Goal: Transaction & Acquisition: Purchase product/service

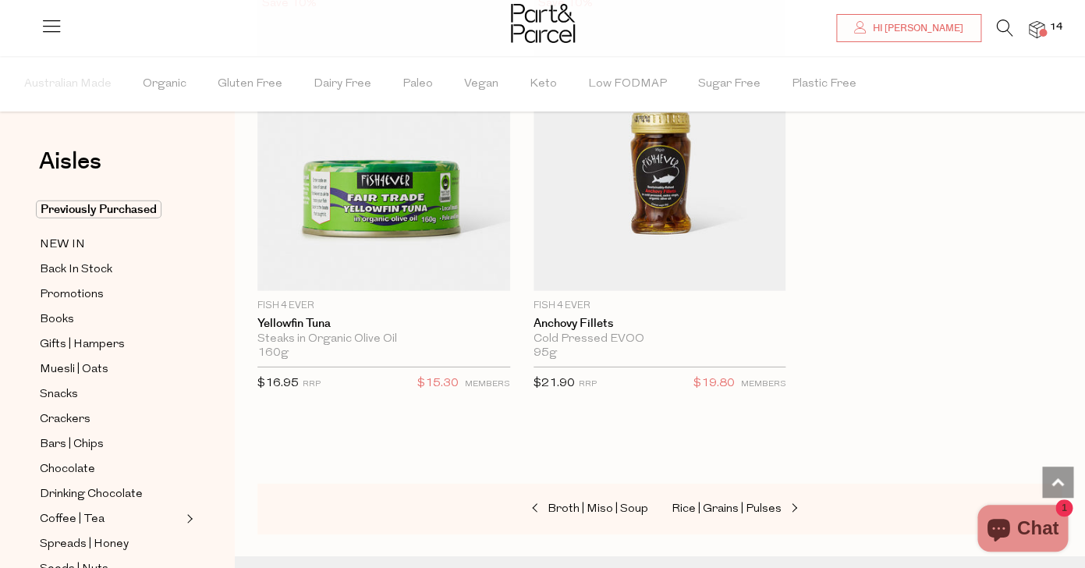
scroll to position [3676, 0]
click at [1041, 28] on img at bounding box center [1037, 30] width 16 height 18
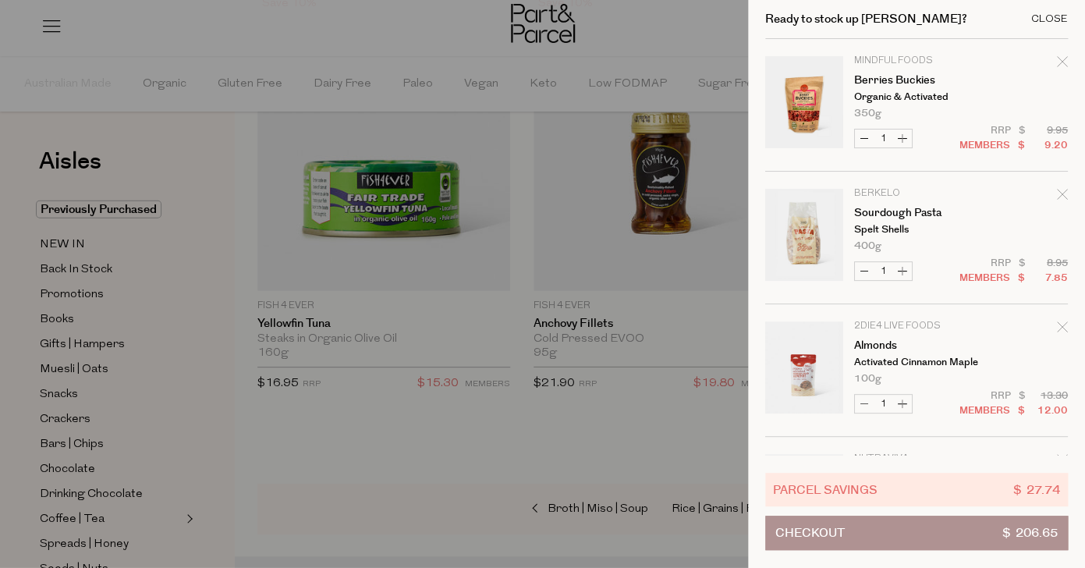
click at [1054, 17] on div "Close" at bounding box center [1050, 19] width 37 height 10
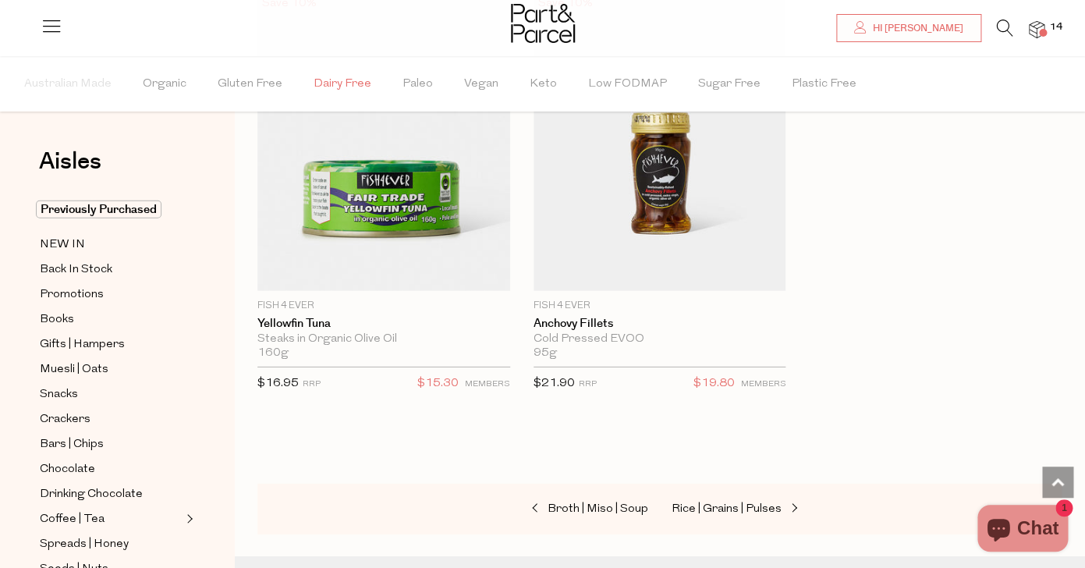
click at [345, 81] on span "Dairy Free" at bounding box center [343, 84] width 58 height 55
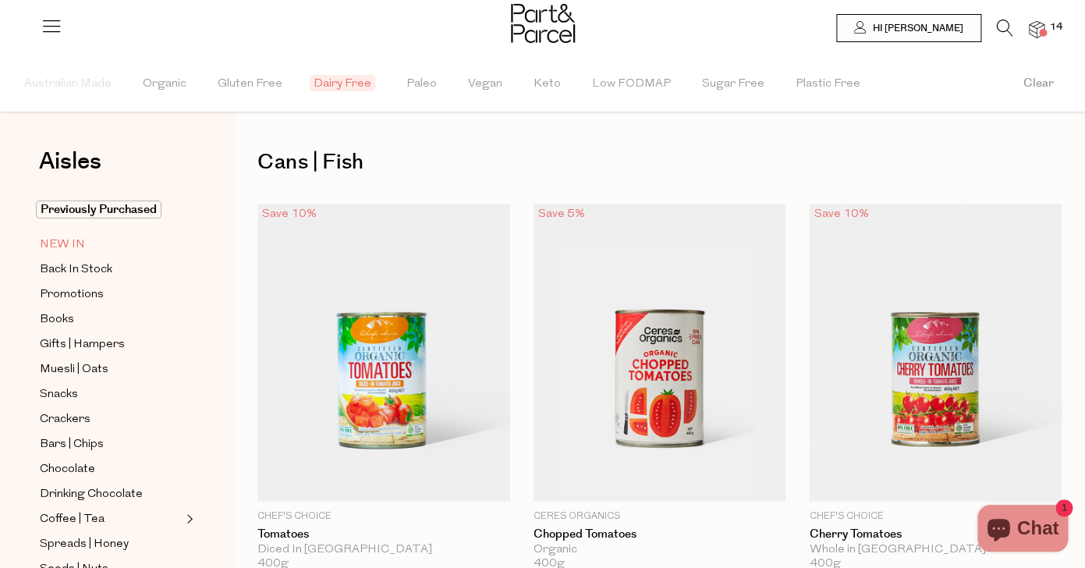
click at [71, 247] on span "NEW IN" at bounding box center [62, 245] width 45 height 19
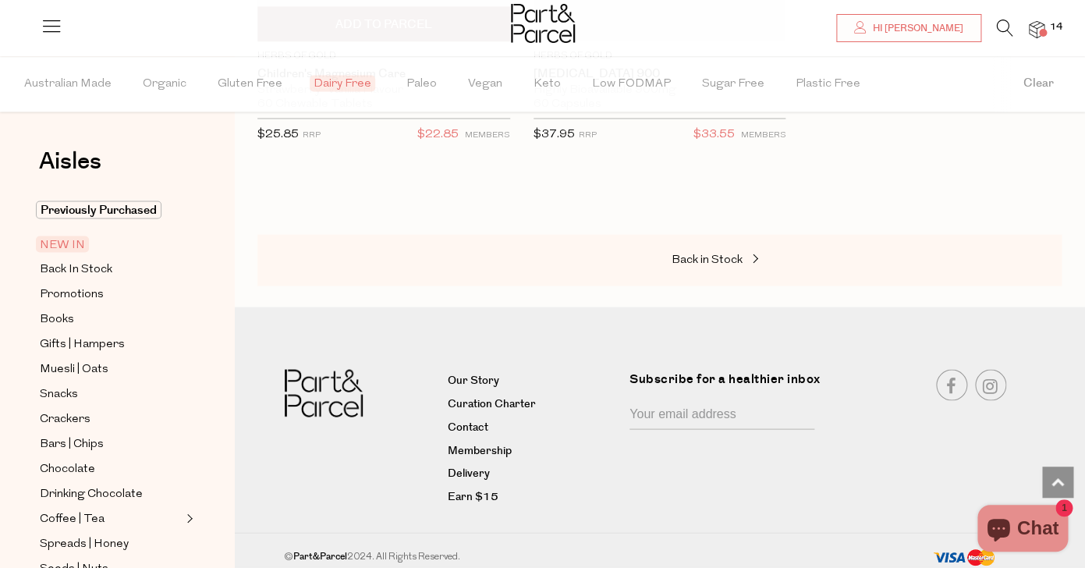
scroll to position [5204, 0]
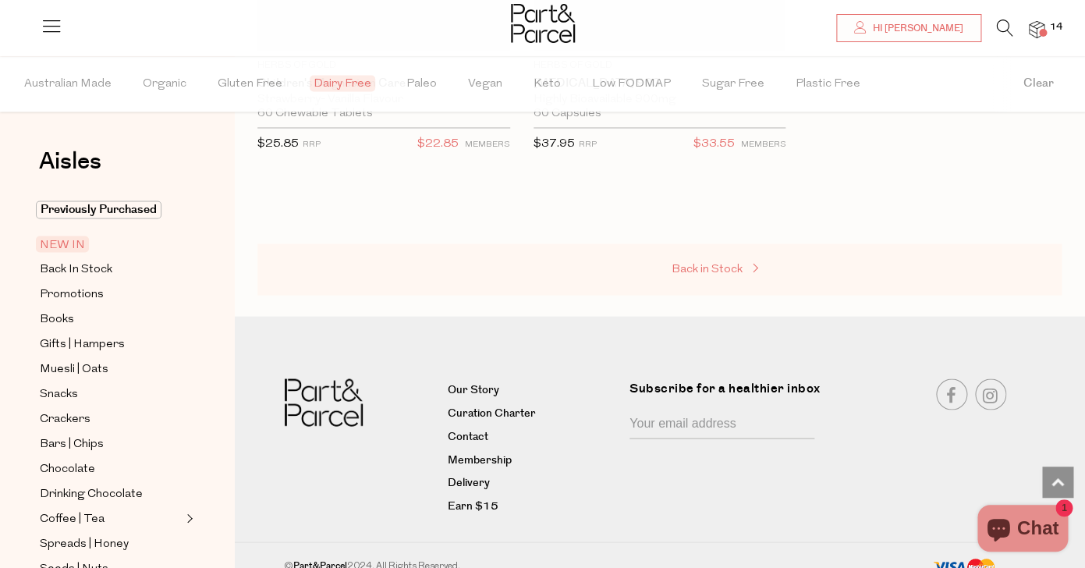
click at [722, 263] on span "Back in Stock" at bounding box center [707, 269] width 71 height 12
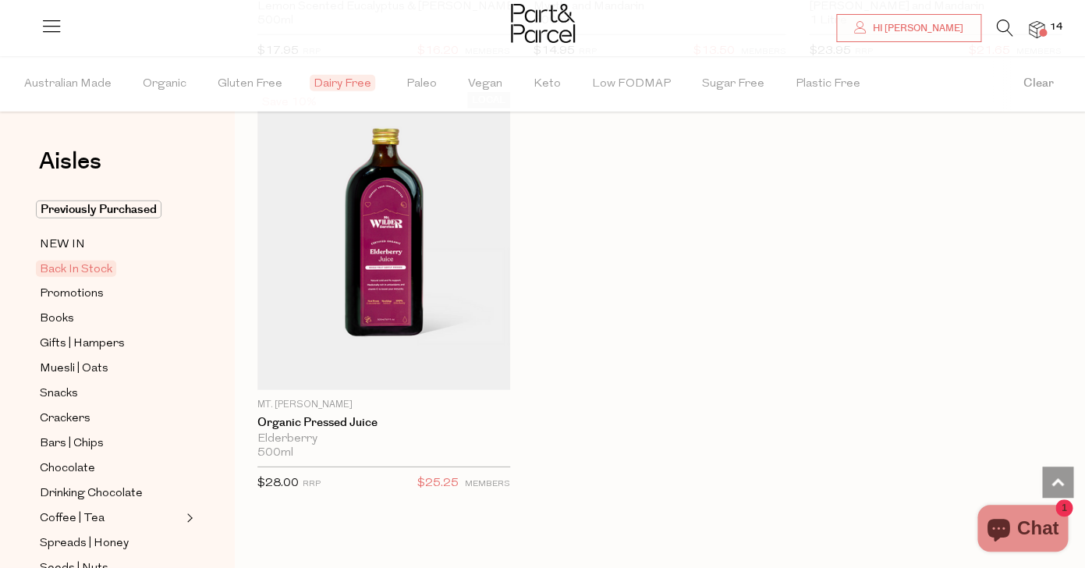
scroll to position [1444, 0]
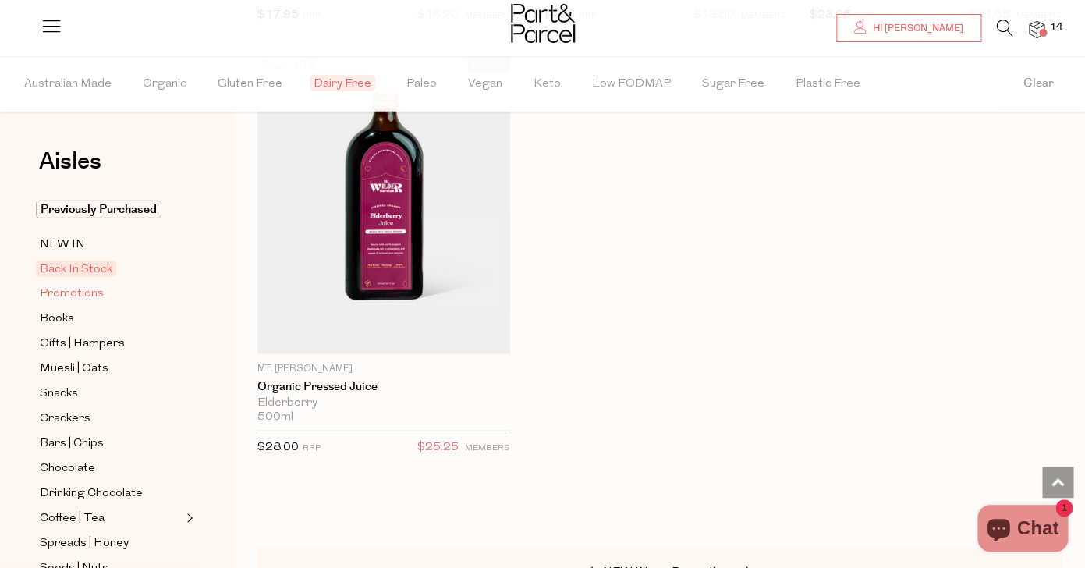
click at [56, 293] on span "Promotions" at bounding box center [72, 294] width 64 height 19
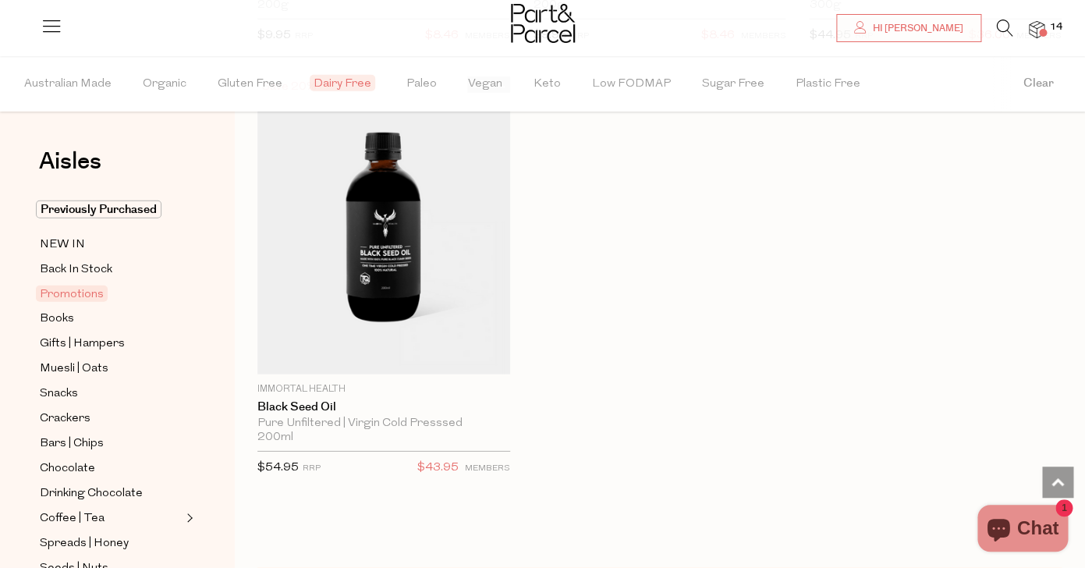
scroll to position [1436, 0]
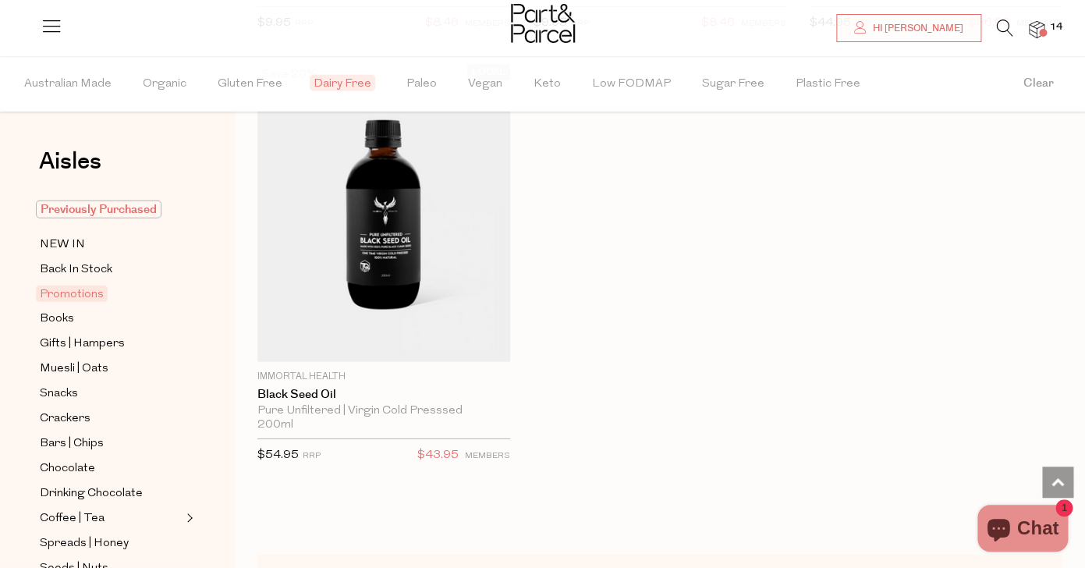
click at [101, 209] on span "Previously Purchased" at bounding box center [99, 210] width 126 height 18
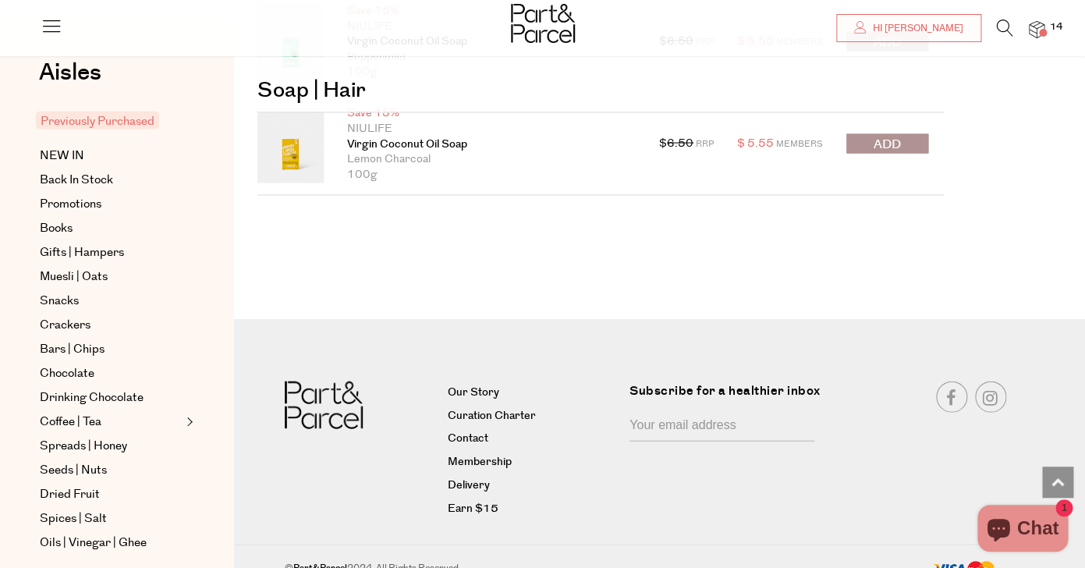
scroll to position [7625, 0]
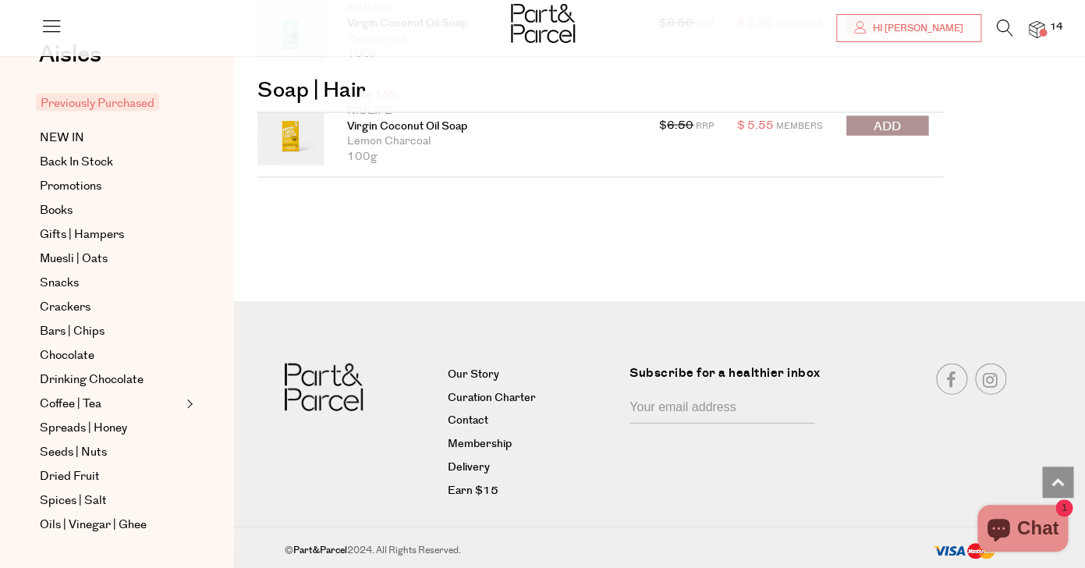
click at [1041, 26] on img at bounding box center [1037, 30] width 16 height 18
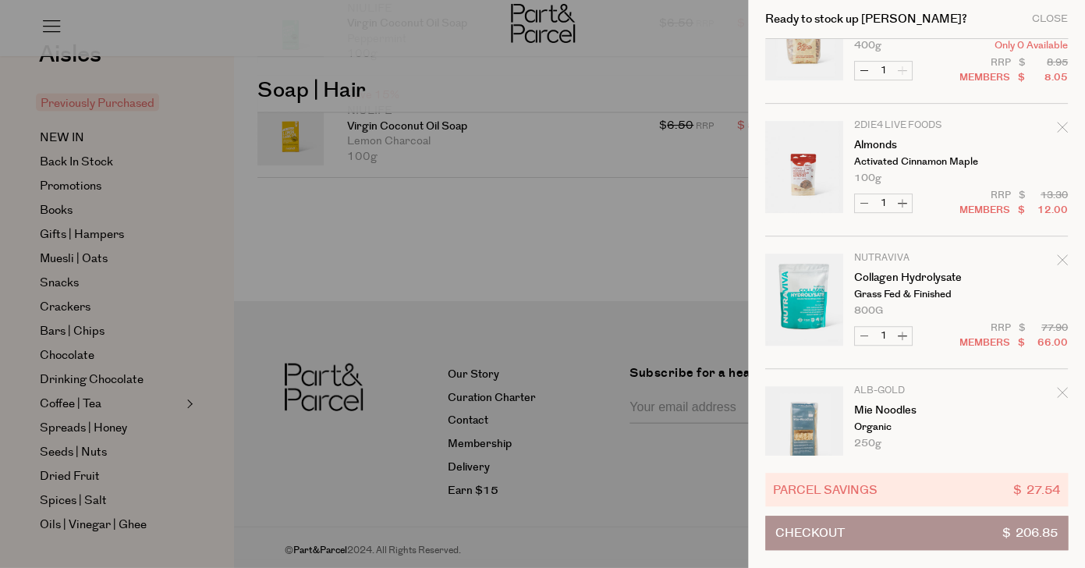
scroll to position [0, 0]
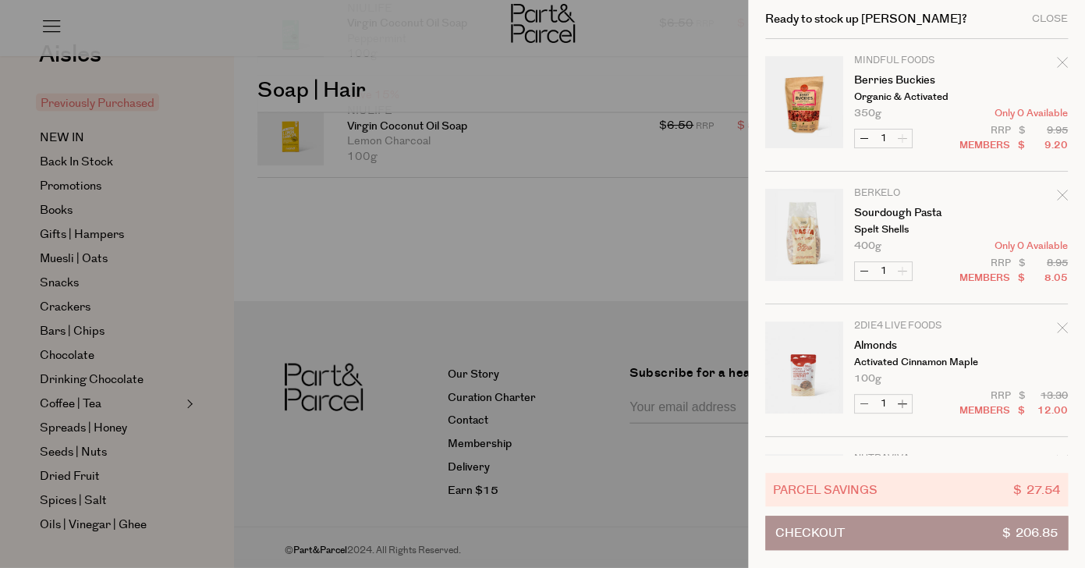
click at [877, 537] on button "Checkout $ 206.85" at bounding box center [916, 533] width 303 height 34
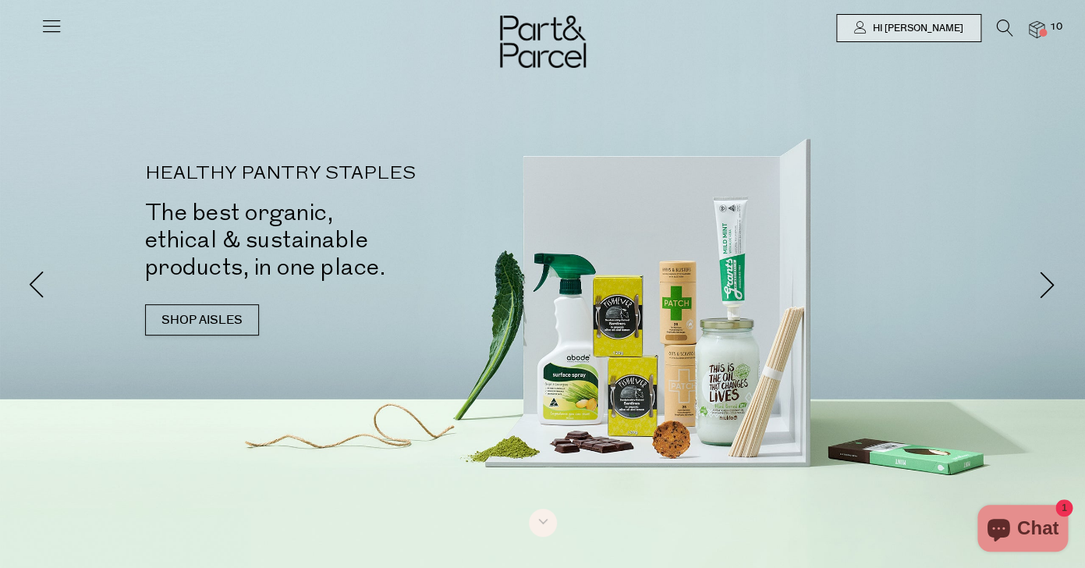
click at [1048, 30] on span "10" at bounding box center [1056, 27] width 20 height 14
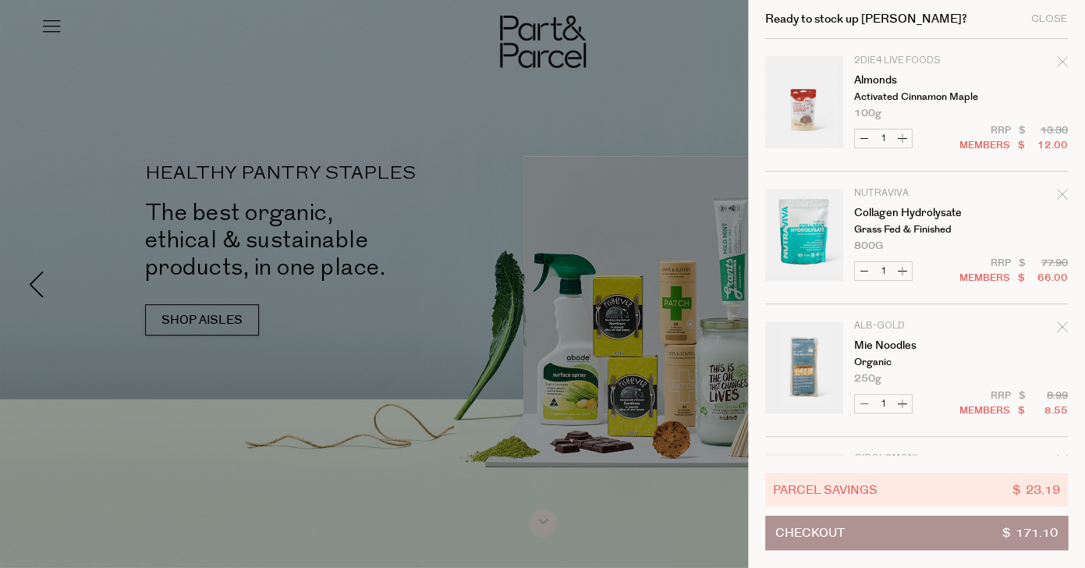
click at [806, 360] on link "Your cart" at bounding box center [804, 370] width 78 height 98
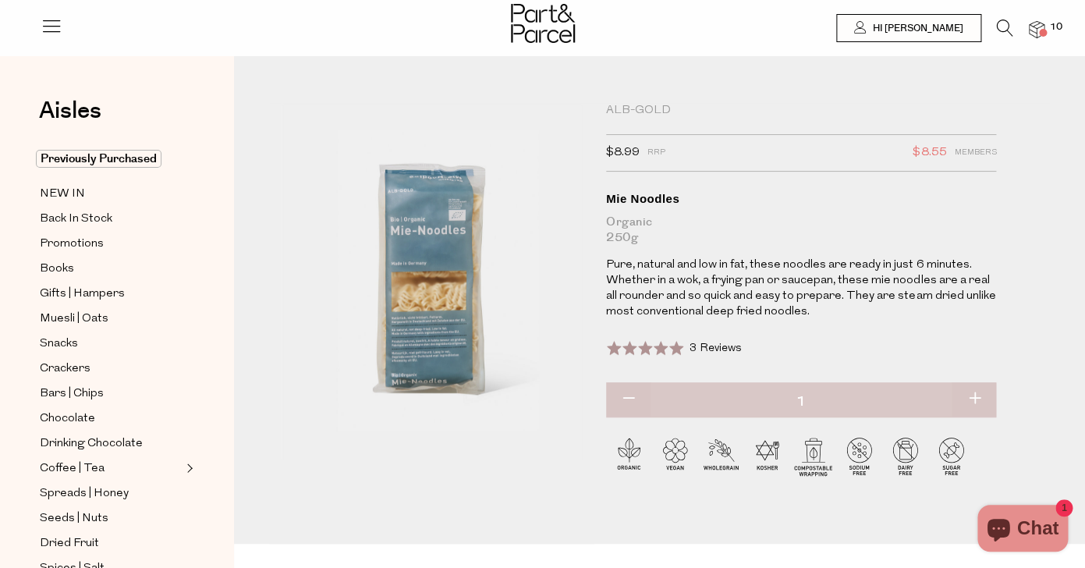
click at [707, 353] on span "3 Reviews" at bounding box center [716, 349] width 52 height 12
click at [627, 401] on button "button" at bounding box center [628, 399] width 44 height 34
type input "0"
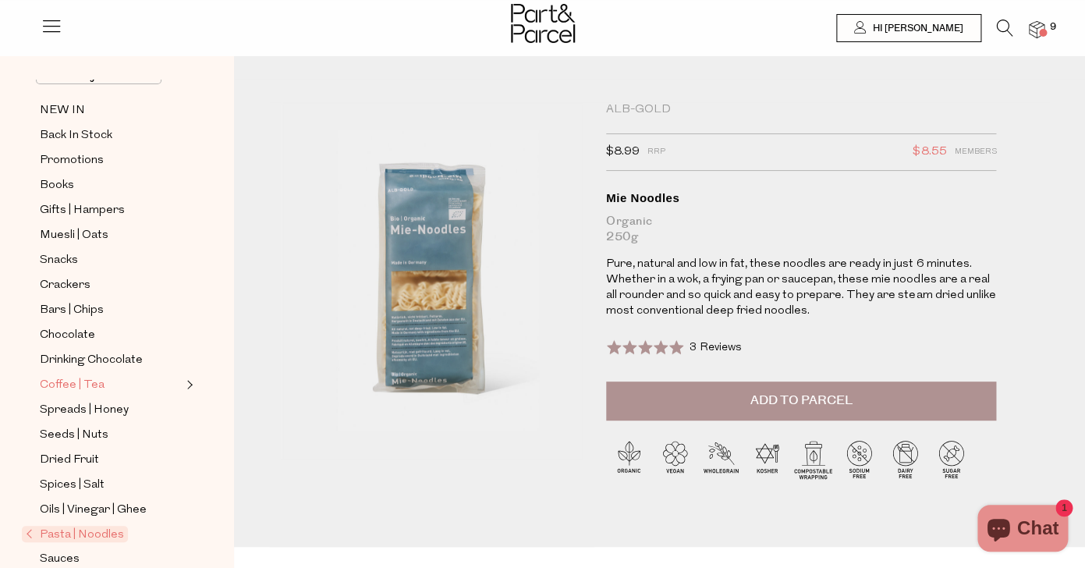
scroll to position [147, 0]
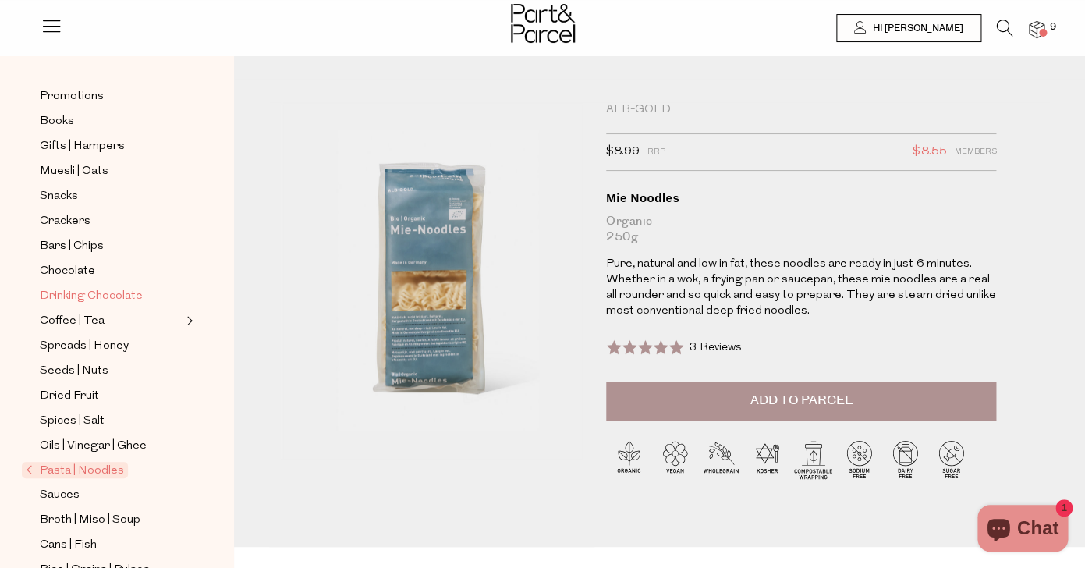
click at [125, 296] on span "Drinking Chocolate" at bounding box center [91, 296] width 103 height 19
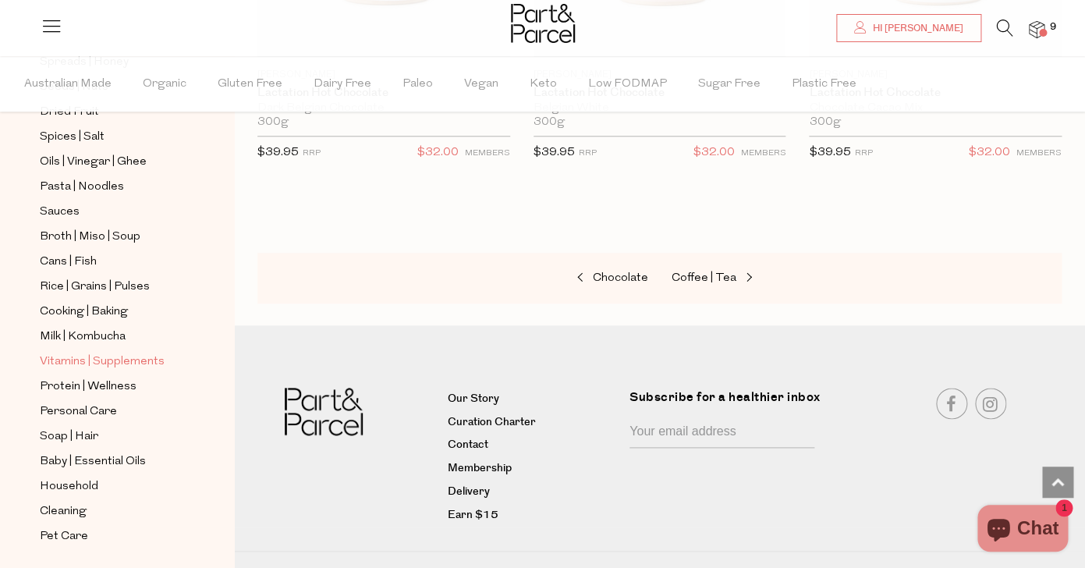
scroll to position [522, 0]
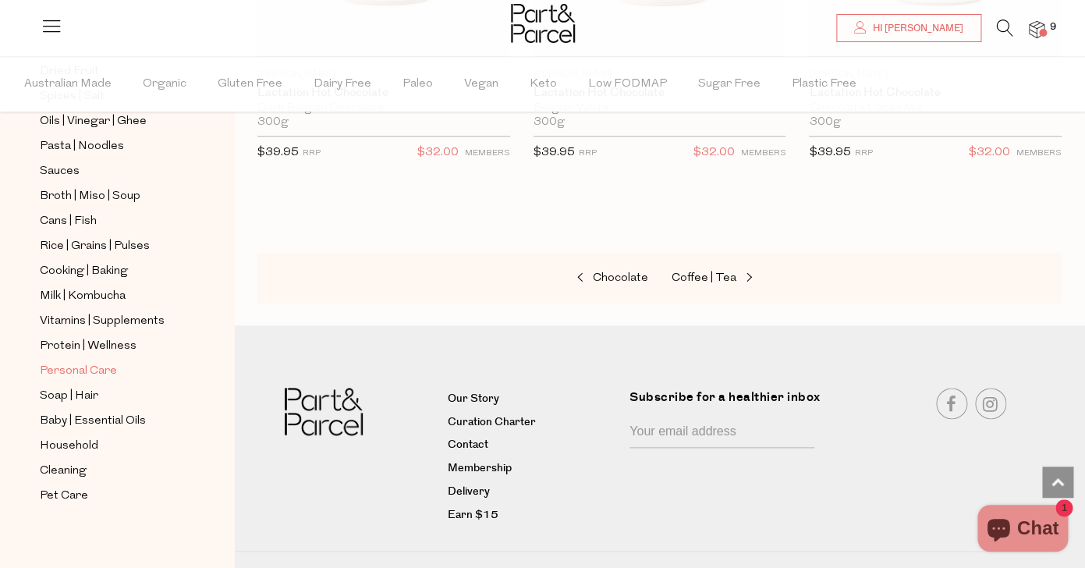
click at [87, 364] on span "Personal Care" at bounding box center [78, 371] width 77 height 19
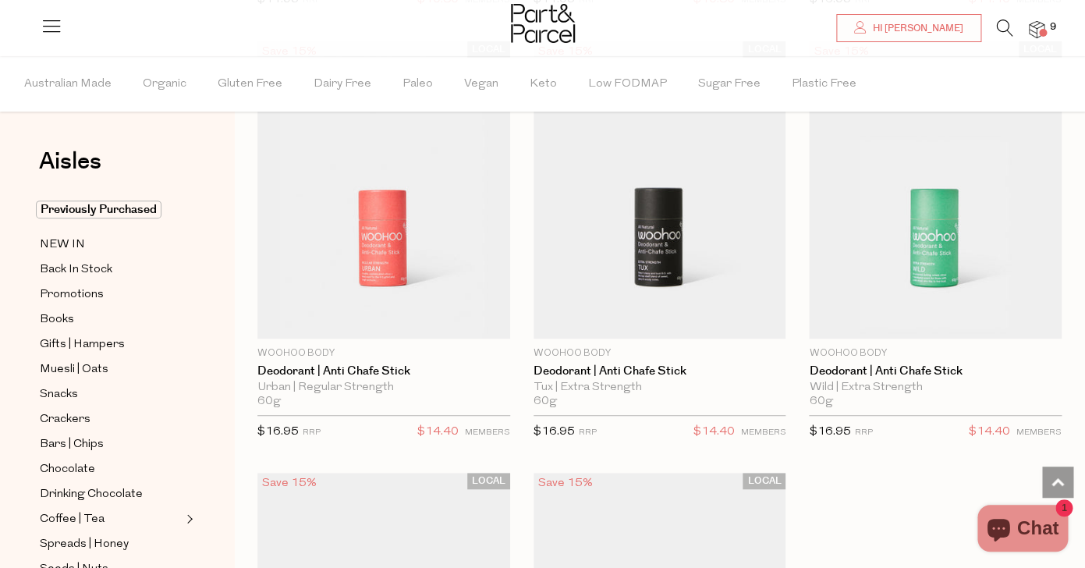
scroll to position [6647, 0]
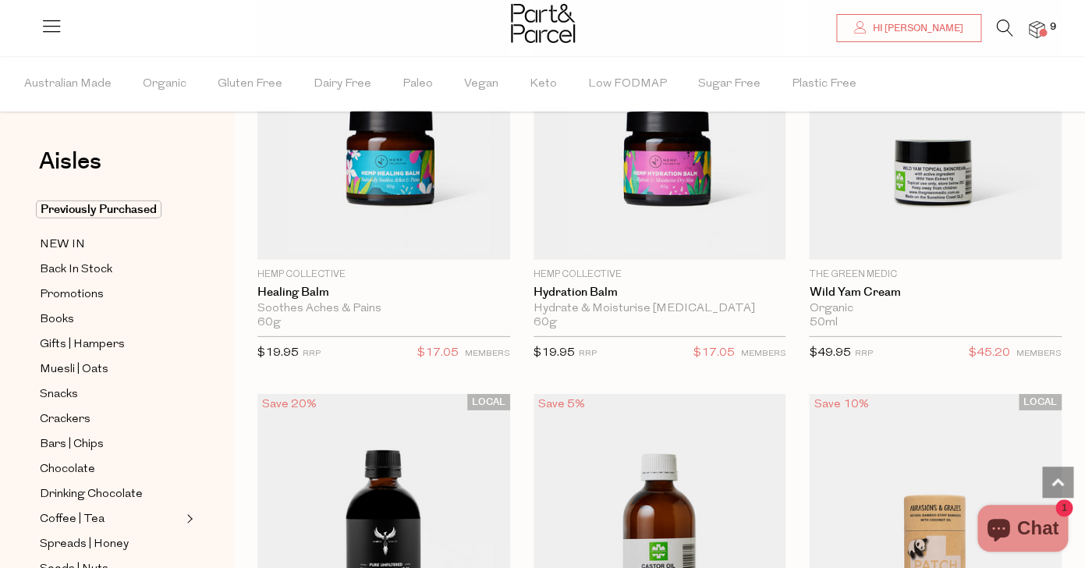
scroll to position [10176, 0]
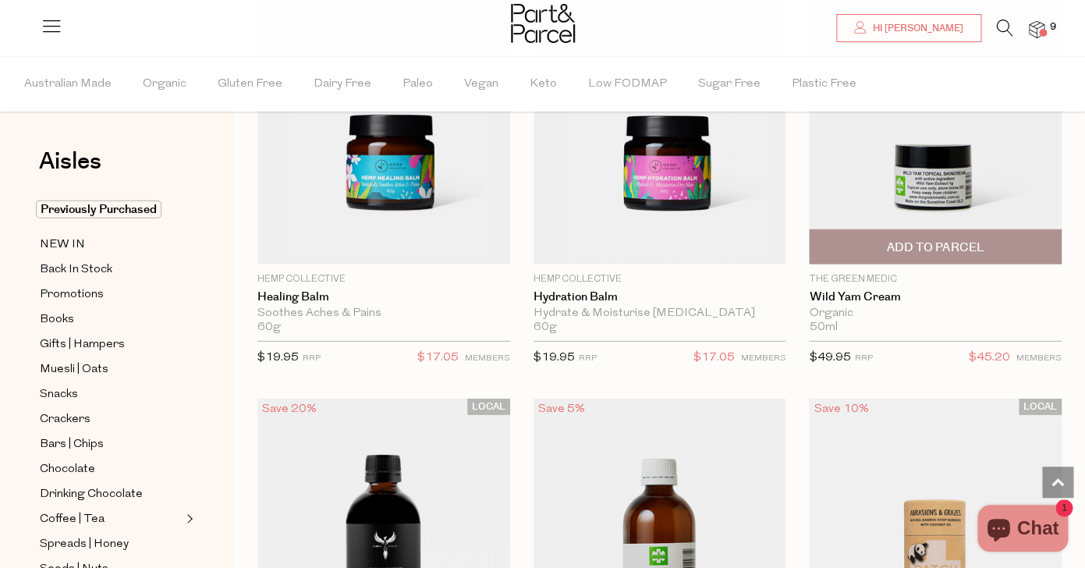
click at [929, 183] on img at bounding box center [935, 115] width 253 height 298
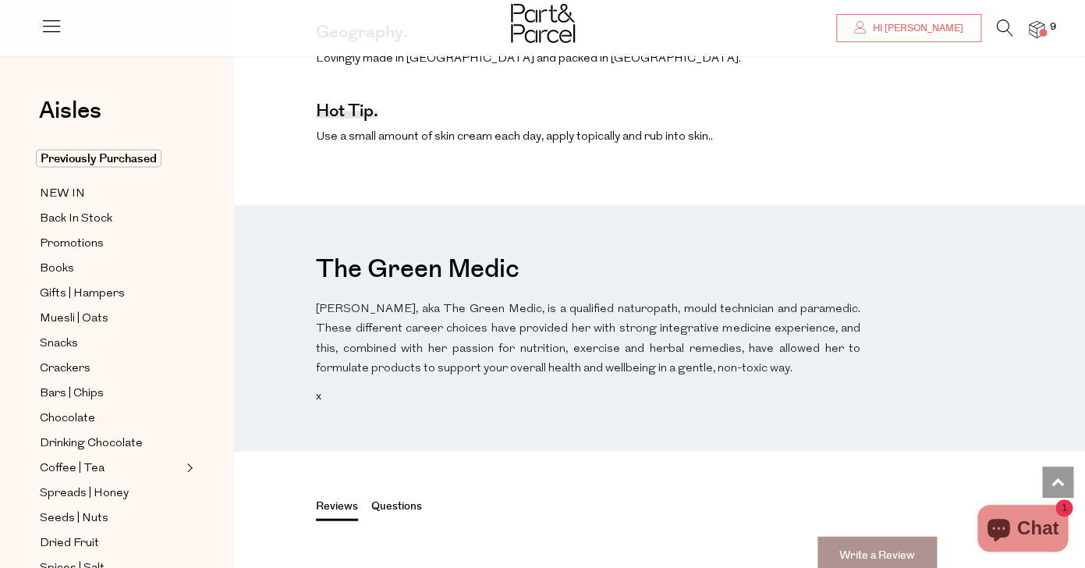
scroll to position [829, 0]
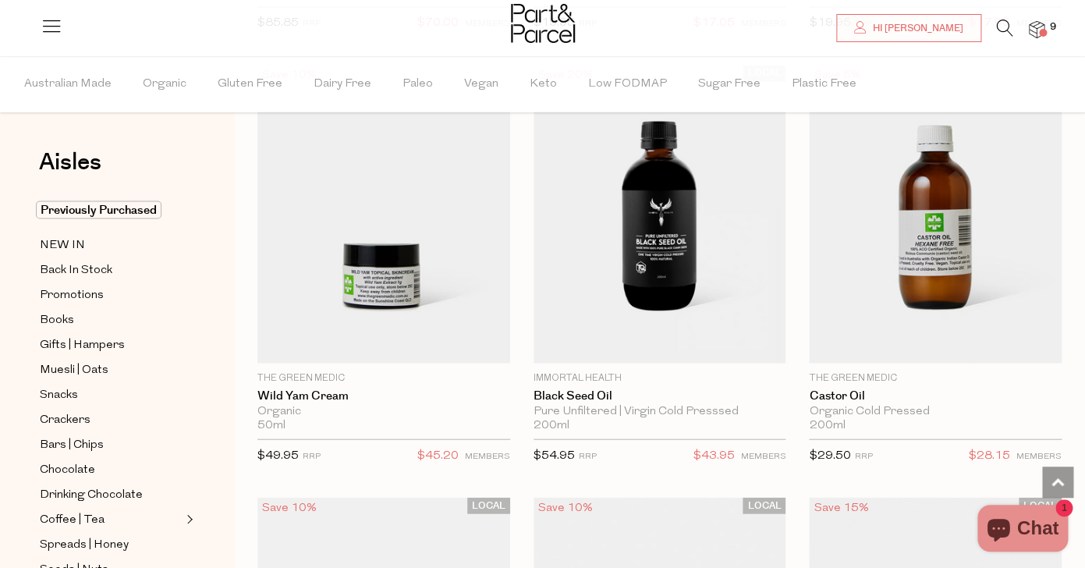
scroll to position [3162, 0]
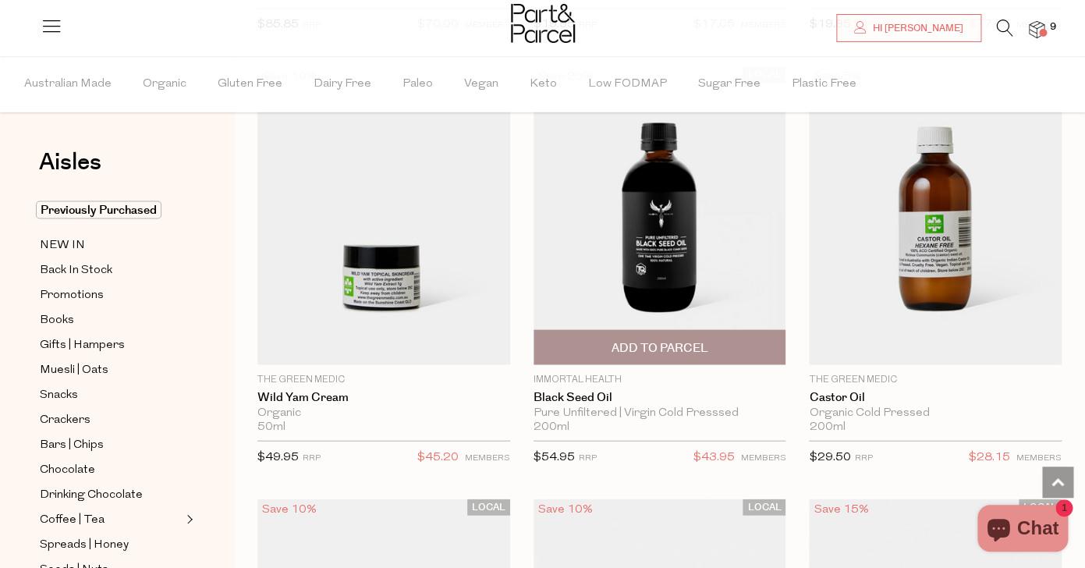
click at [652, 250] on img at bounding box center [660, 215] width 253 height 298
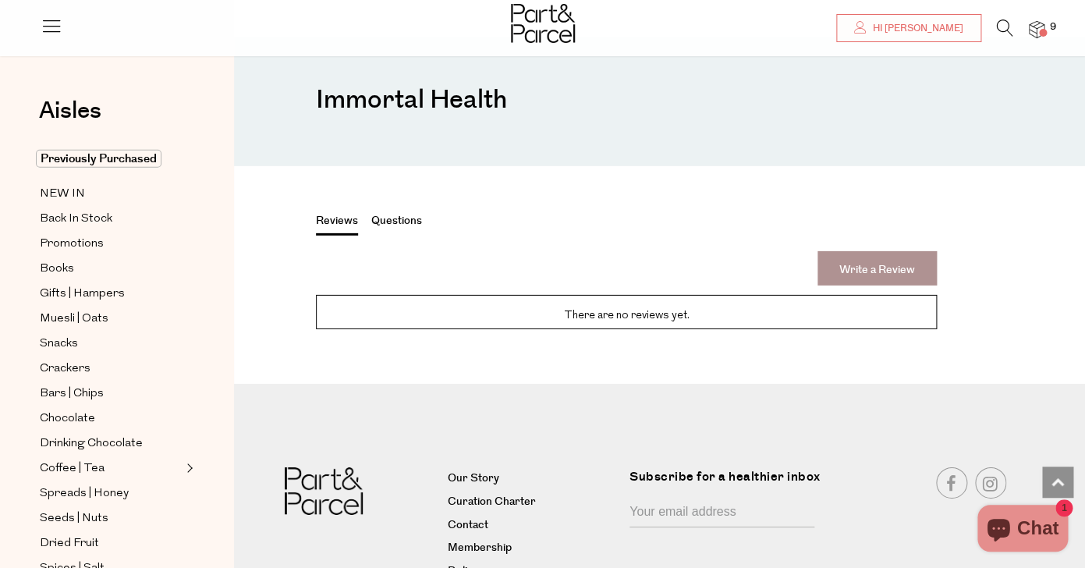
scroll to position [1628, 0]
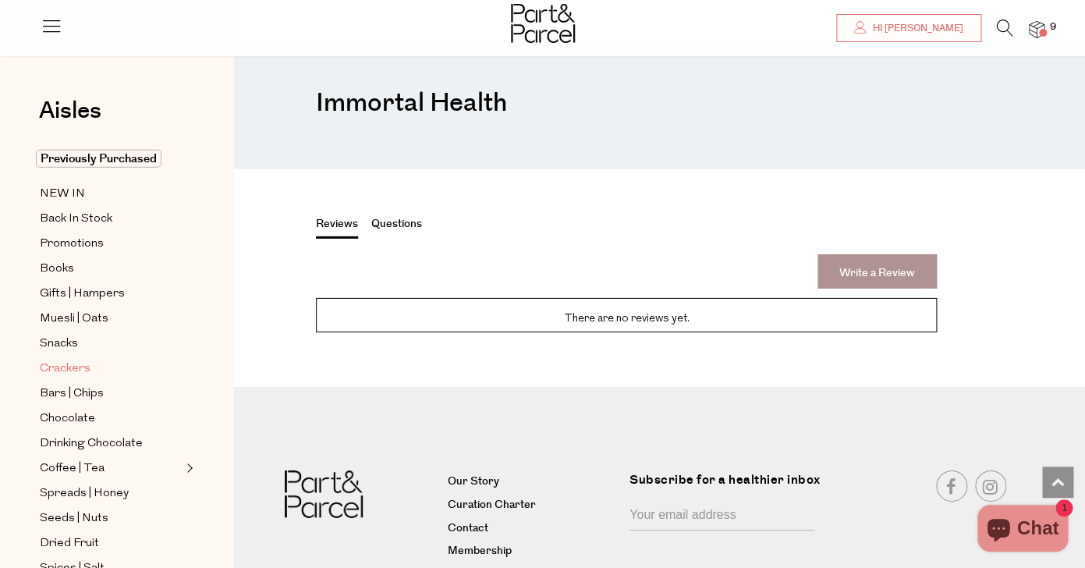
click at [66, 376] on span "Crackers" at bounding box center [65, 369] width 51 height 19
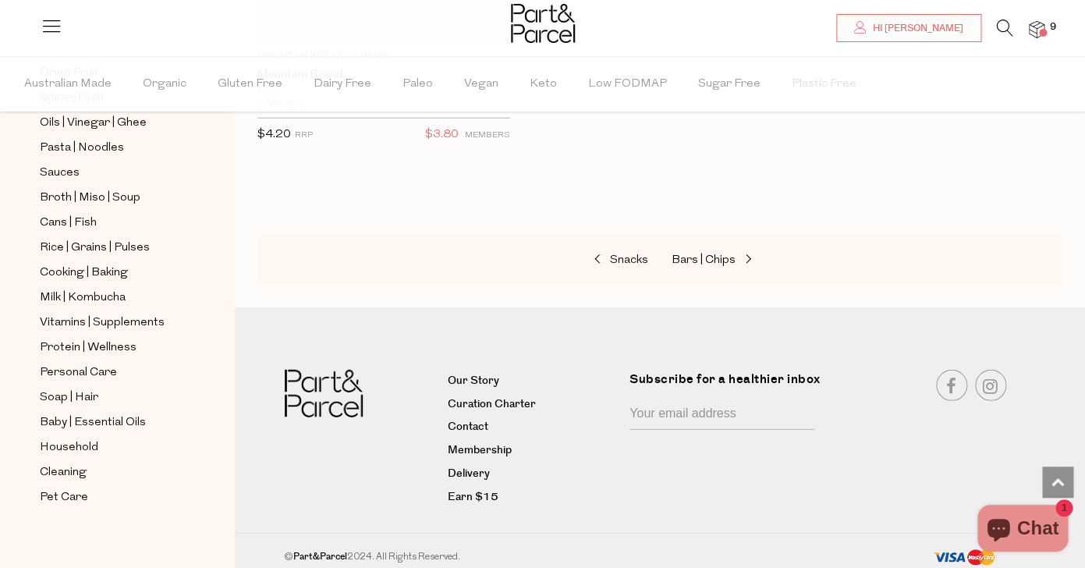
scroll to position [522, 0]
click at [1034, 28] on img at bounding box center [1037, 30] width 16 height 18
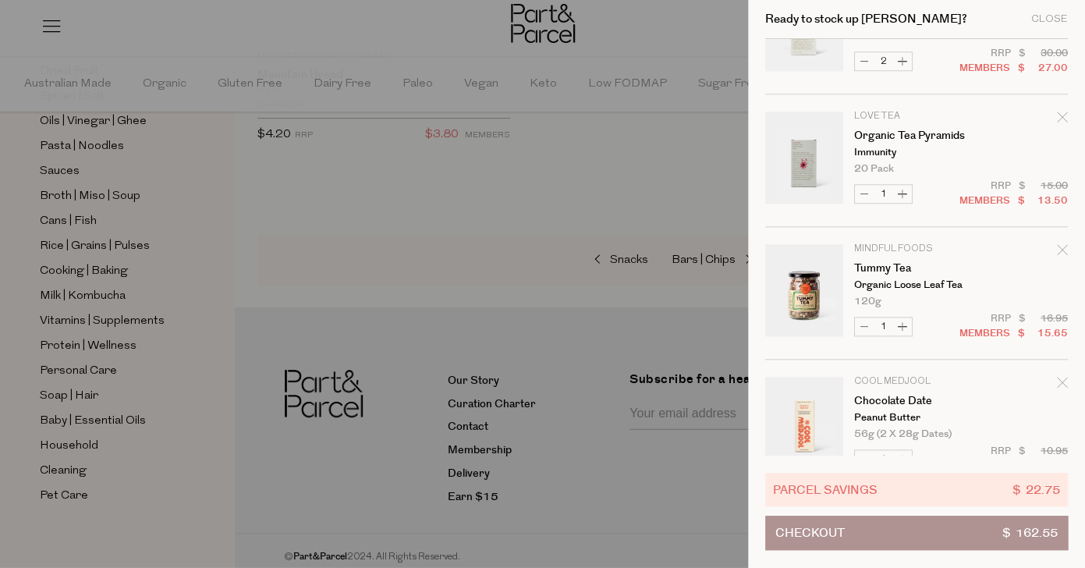
scroll to position [513, 0]
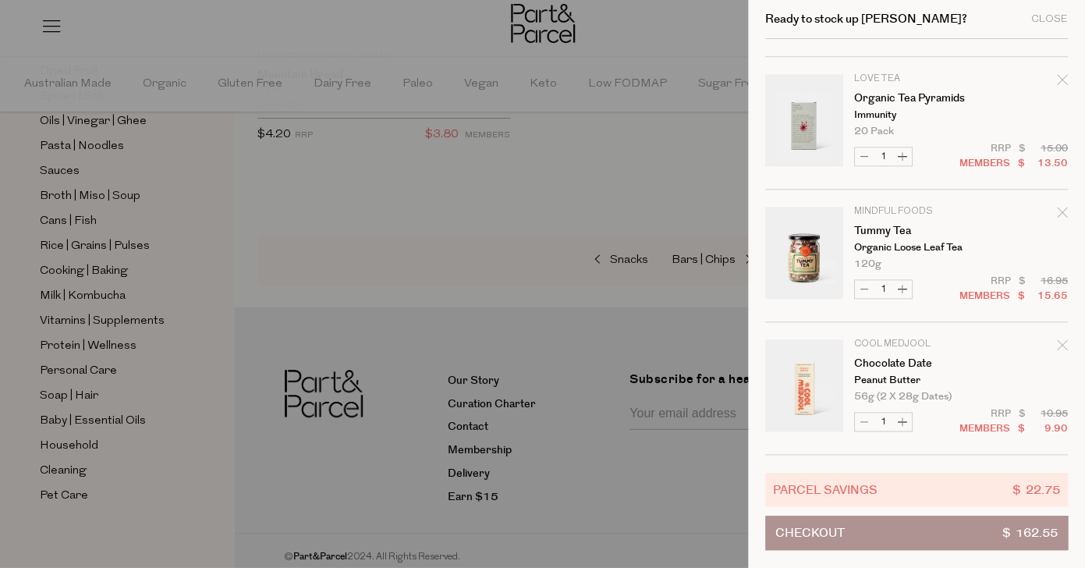
click at [894, 538] on button "Checkout $ 162.55" at bounding box center [916, 533] width 303 height 34
